Goal: Transaction & Acquisition: Purchase product/service

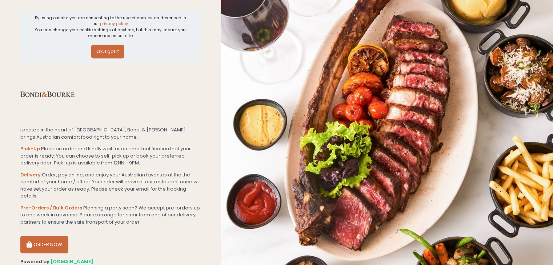
click at [113, 57] on button "Ok, I got it" at bounding box center [107, 52] width 33 height 14
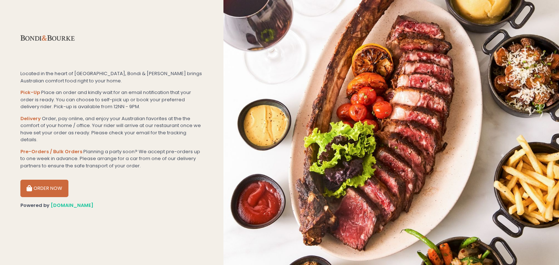
click at [51, 180] on button "ORDER NOW" at bounding box center [44, 188] width 48 height 17
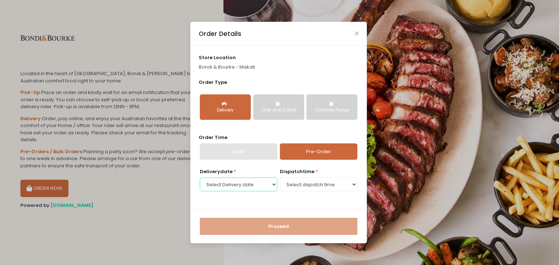
click at [272, 184] on select "Select Delivery date [DATE] [DATE] [DATE] [DATE] [DATE] [DATE] [DATE] [DATE] [D…" at bounding box center [238, 185] width 77 height 14
select select "[DATE]"
click at [200, 178] on select "Select Delivery date [DATE] [DATE] [DATE] [DATE] [DATE] [DATE] [DATE] [DATE] [D…" at bounding box center [238, 185] width 77 height 14
click at [316, 185] on select "Select dispatch time 11:00 AM - 11:30 AM 11:30 AM - 12:00 PM 12:00 PM - 12:30 P…" at bounding box center [318, 185] width 77 height 14
select select "11:00"
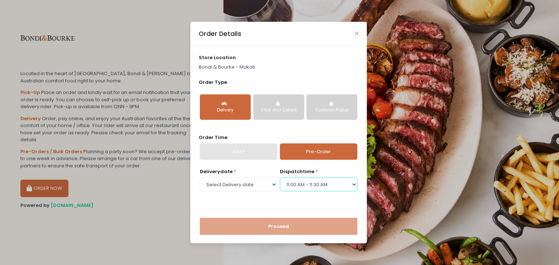
click at [280, 178] on select "Select dispatch time 11:00 AM - 11:30 AM 11:30 AM - 12:00 PM 12:00 PM - 12:30 P…" at bounding box center [318, 185] width 77 height 14
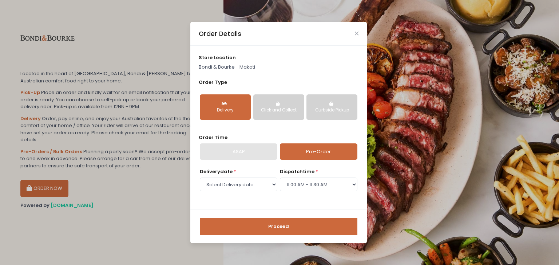
click at [271, 230] on button "Proceed" at bounding box center [278, 226] width 157 height 17
